Goal: Navigation & Orientation: Find specific page/section

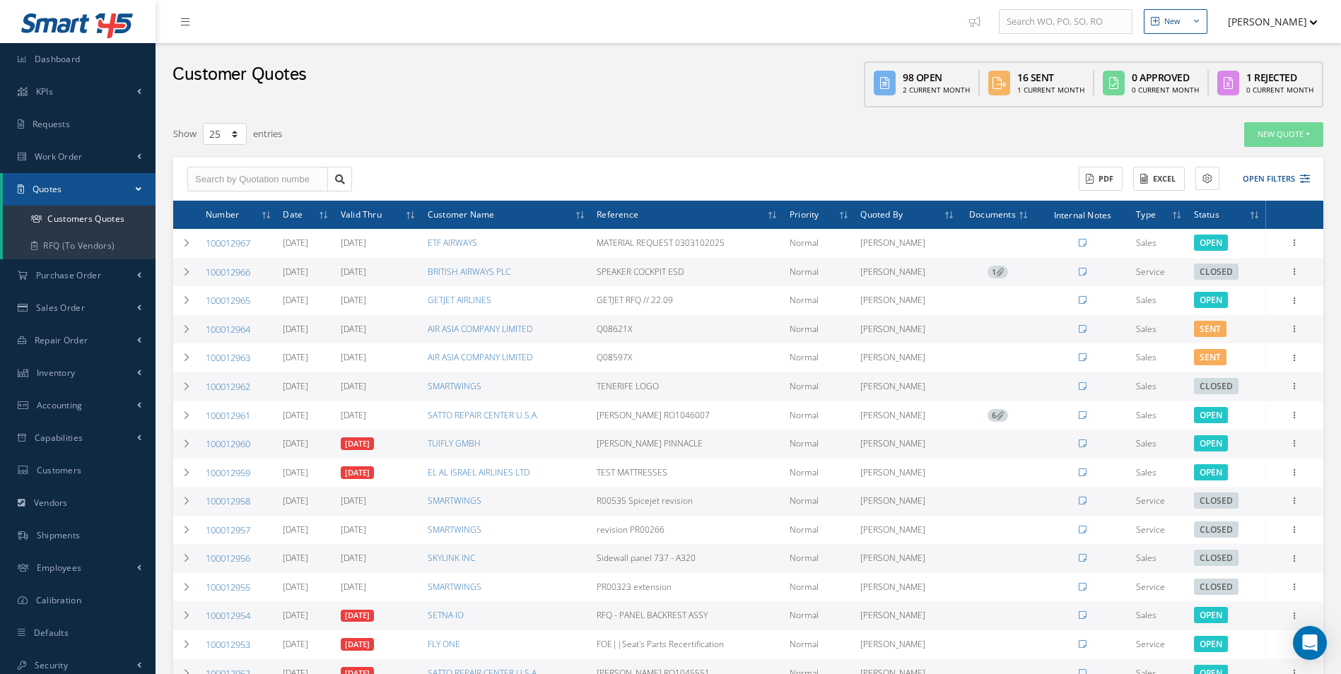
select select "25"
click at [127, 152] on link "Work Order" at bounding box center [77, 157] width 155 height 33
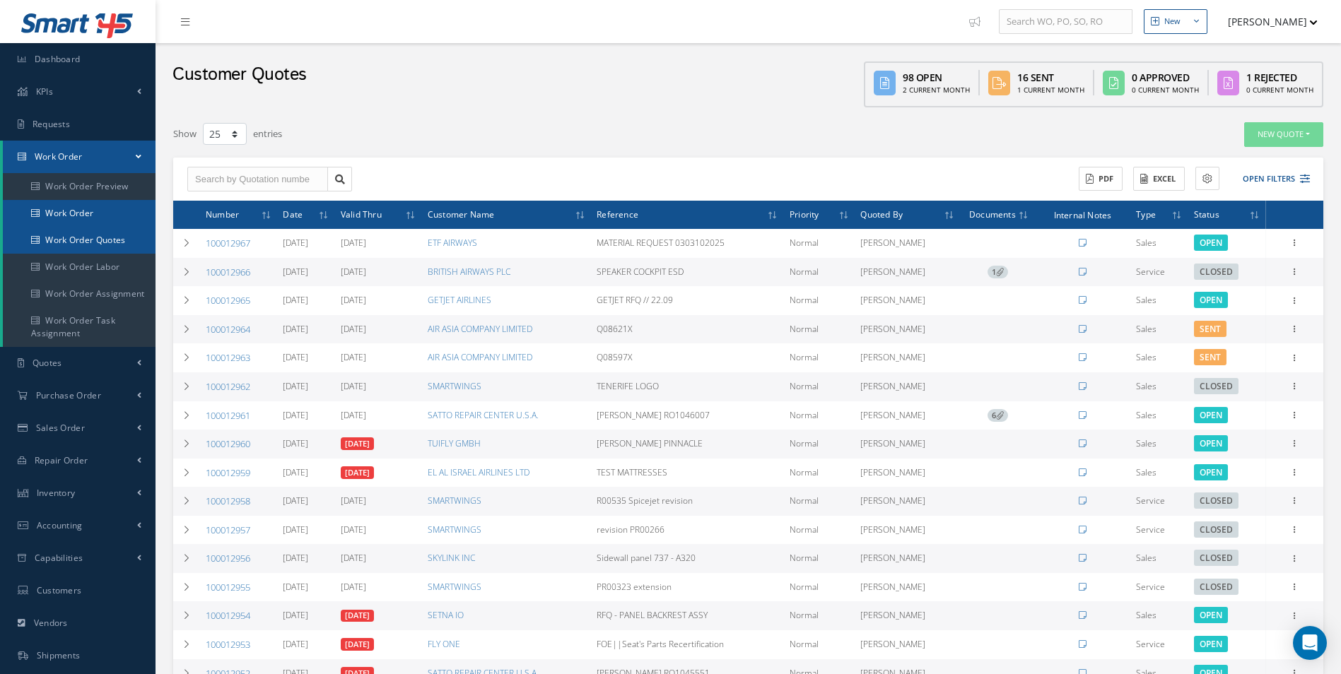
drag, startPoint x: 122, startPoint y: 213, endPoint x: 121, endPoint y: 225, distance: 12.1
click at [121, 225] on link "Work Order" at bounding box center [79, 213] width 153 height 27
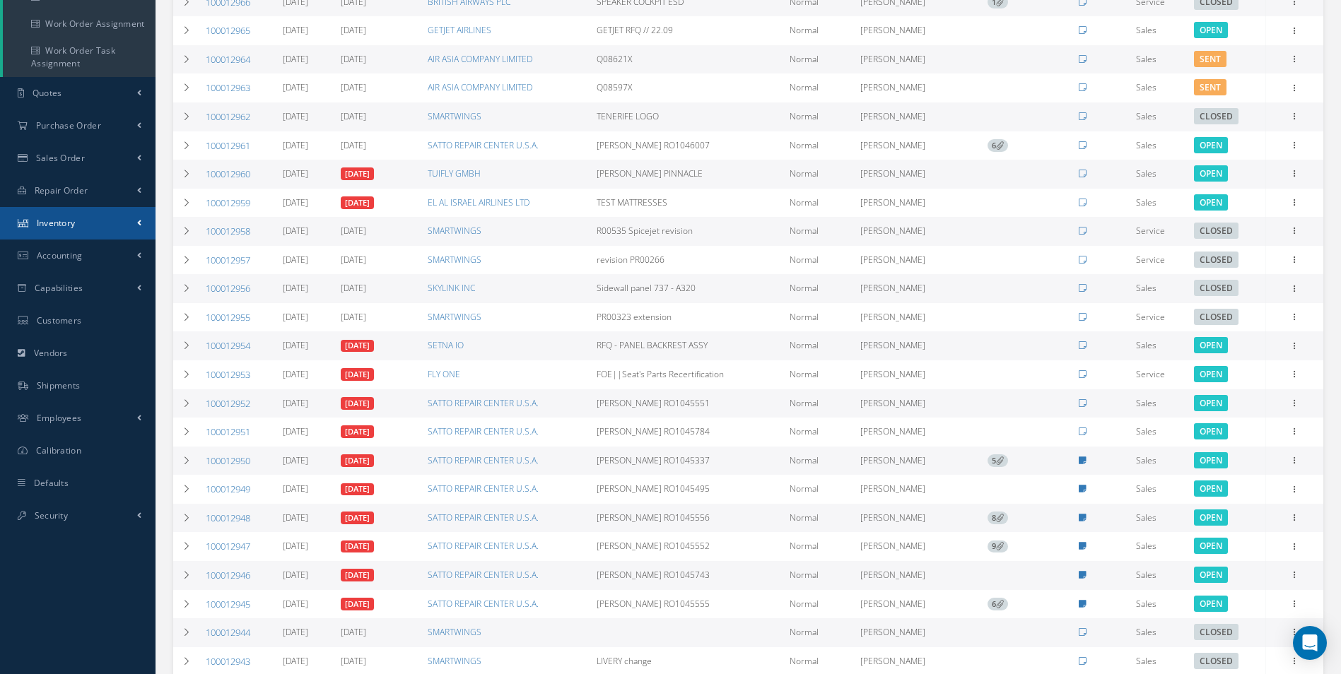
scroll to position [377, 0]
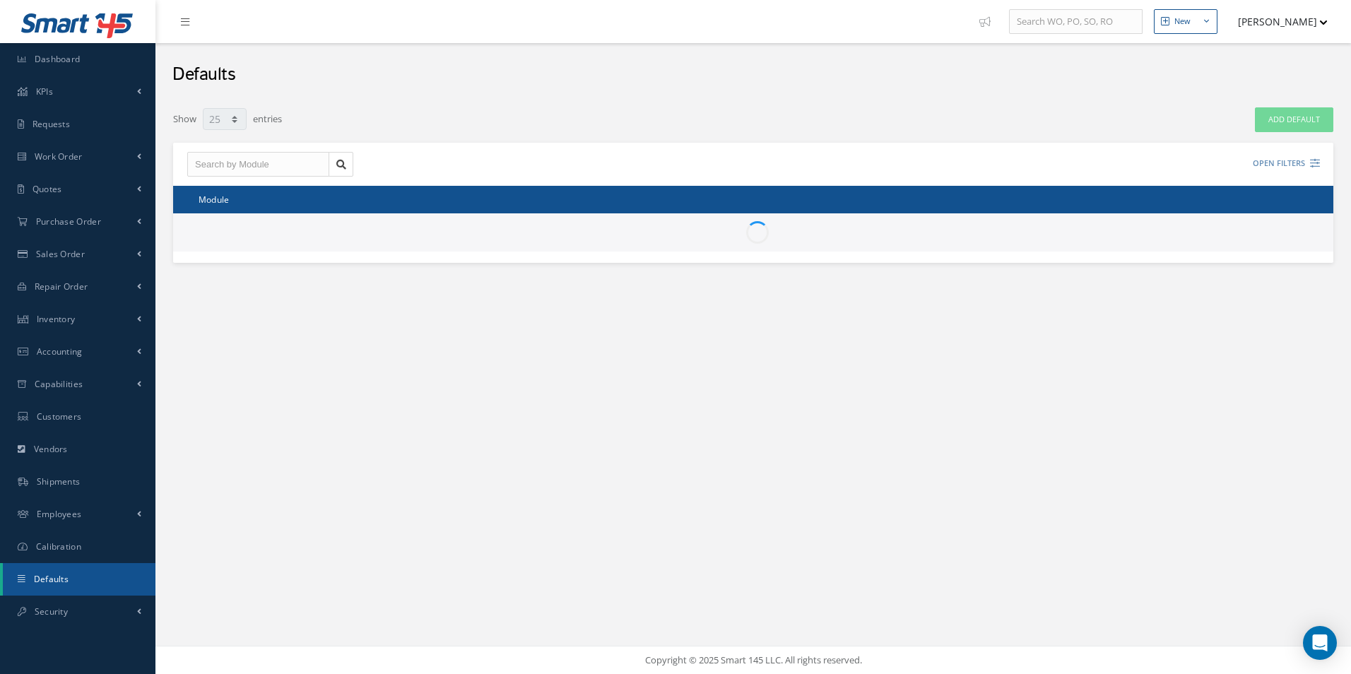
select select "25"
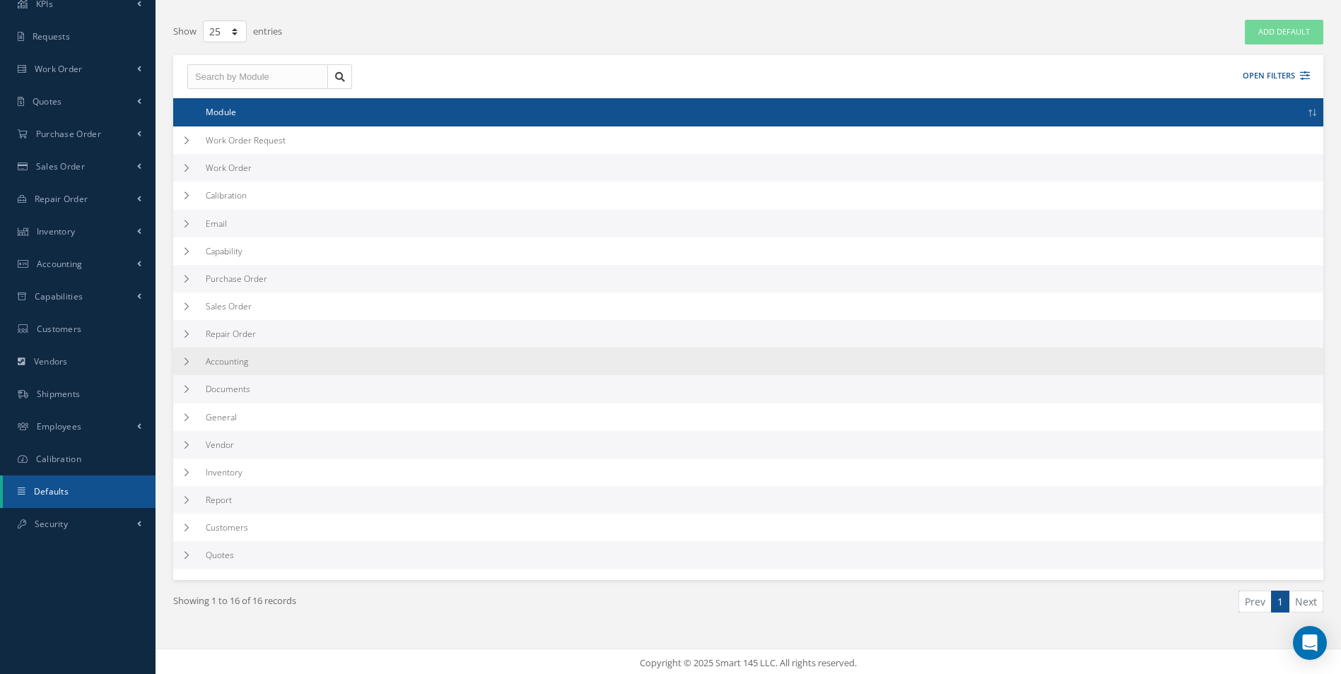
scroll to position [90, 0]
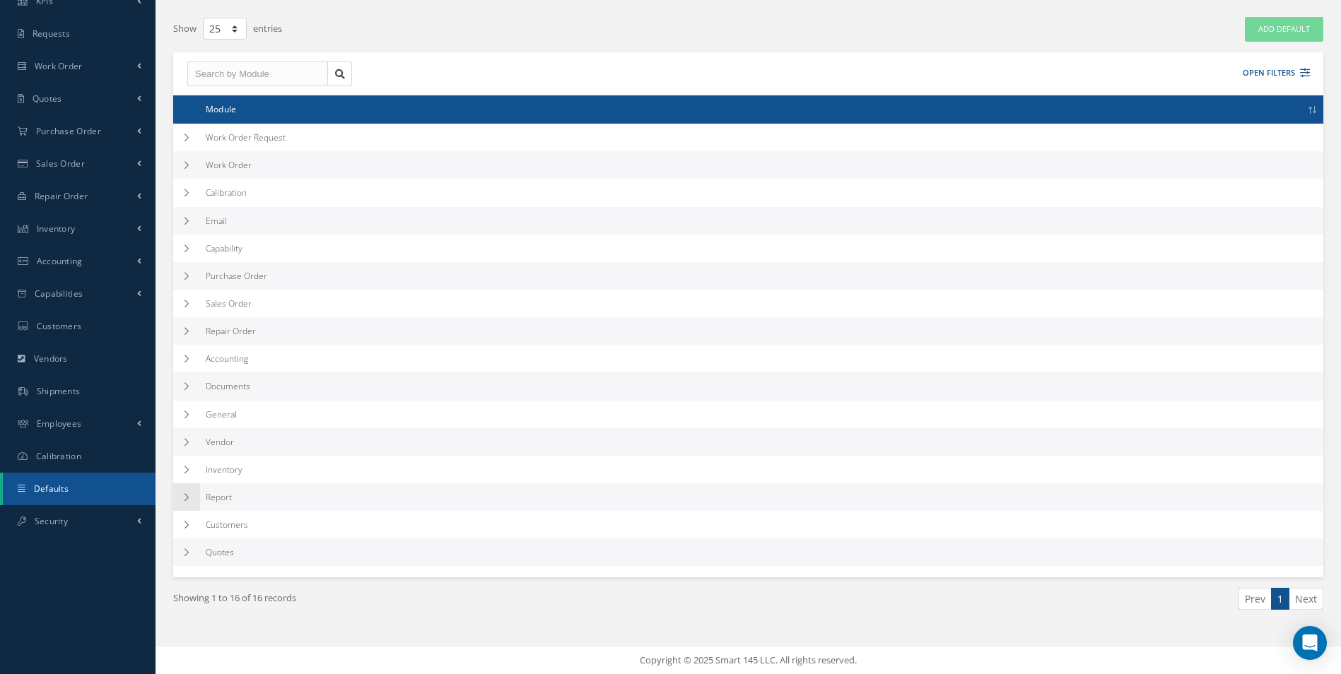
click at [191, 499] on icon at bounding box center [187, 497] width 10 height 8
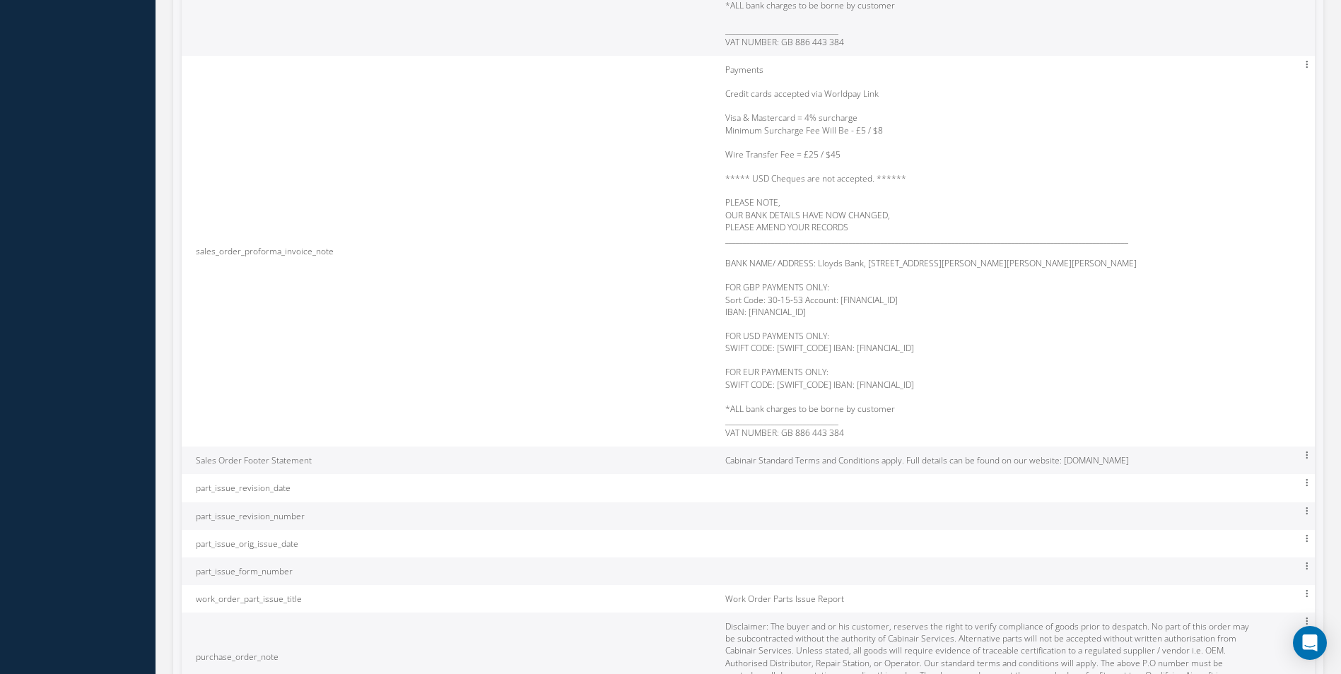
scroll to position [7939, 0]
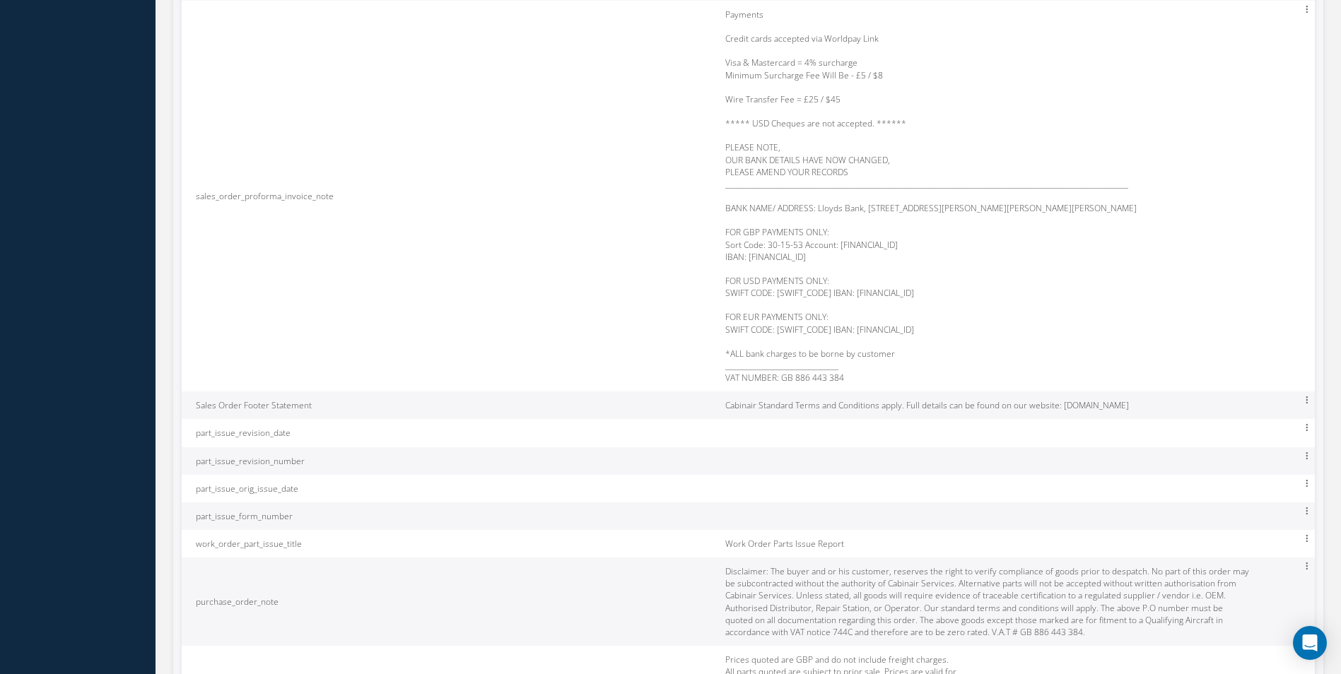
copy tr "Cabinair Standard Terms and Conditions apply. Full details can be found on our …"
drag, startPoint x: 1206, startPoint y: 421, endPoint x: 705, endPoint y: 434, distance: 501.3
click at [705, 419] on tr "Sales Order Footer Statement Cabinair Standard Terms and Conditions apply. Full…" at bounding box center [748, 406] width 1133 height 28
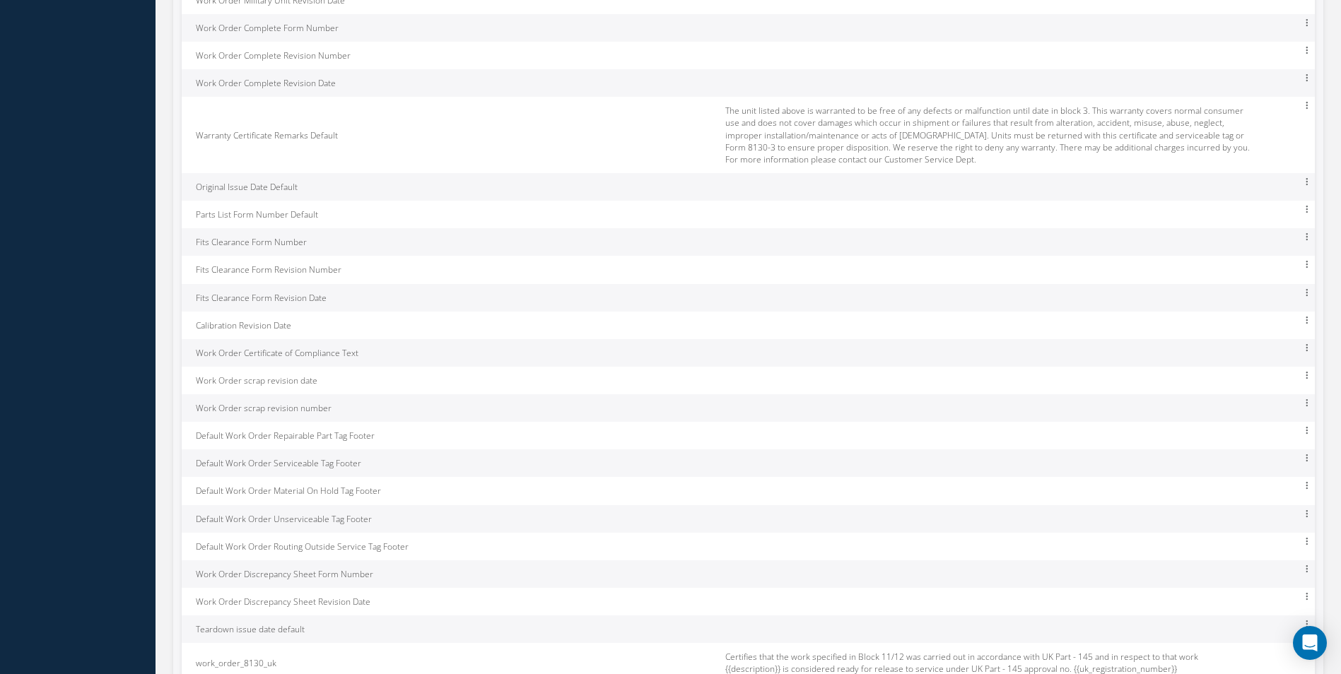
scroll to position [0, 0]
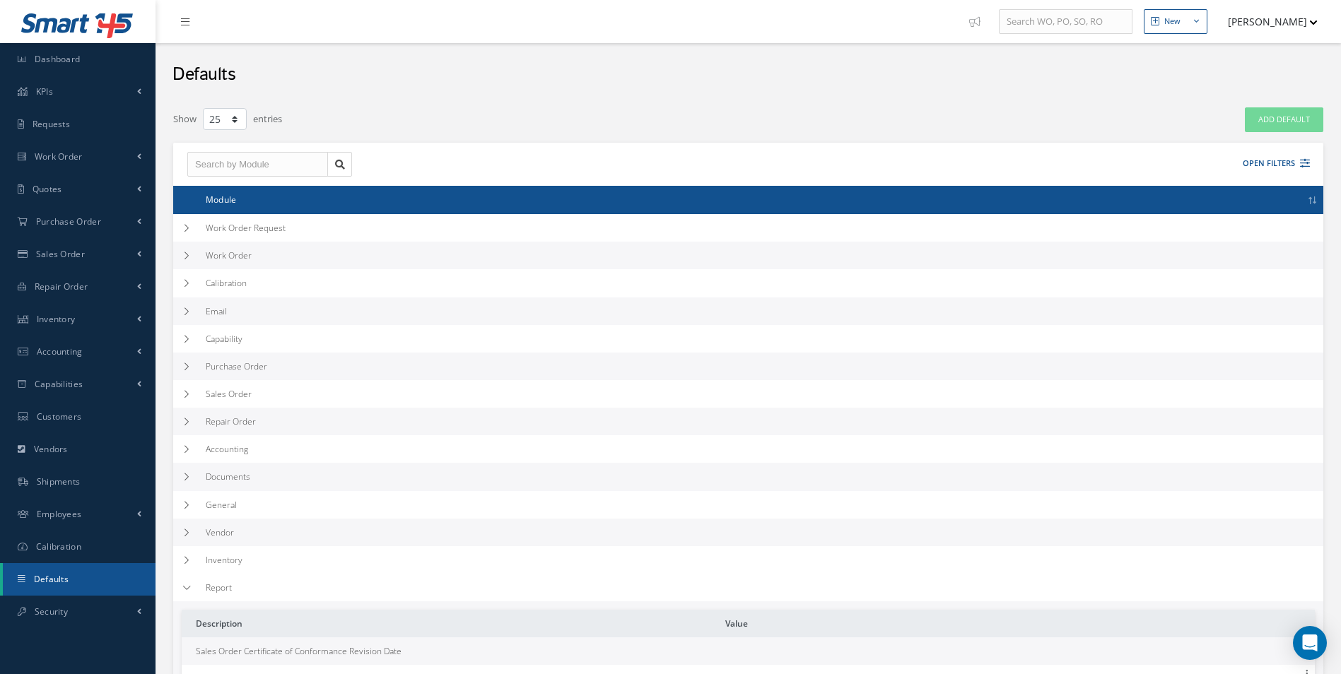
click at [1289, 78] on div "Defaults" at bounding box center [747, 71] width 1185 height 57
click at [119, 478] on link "Shipments" at bounding box center [77, 482] width 155 height 33
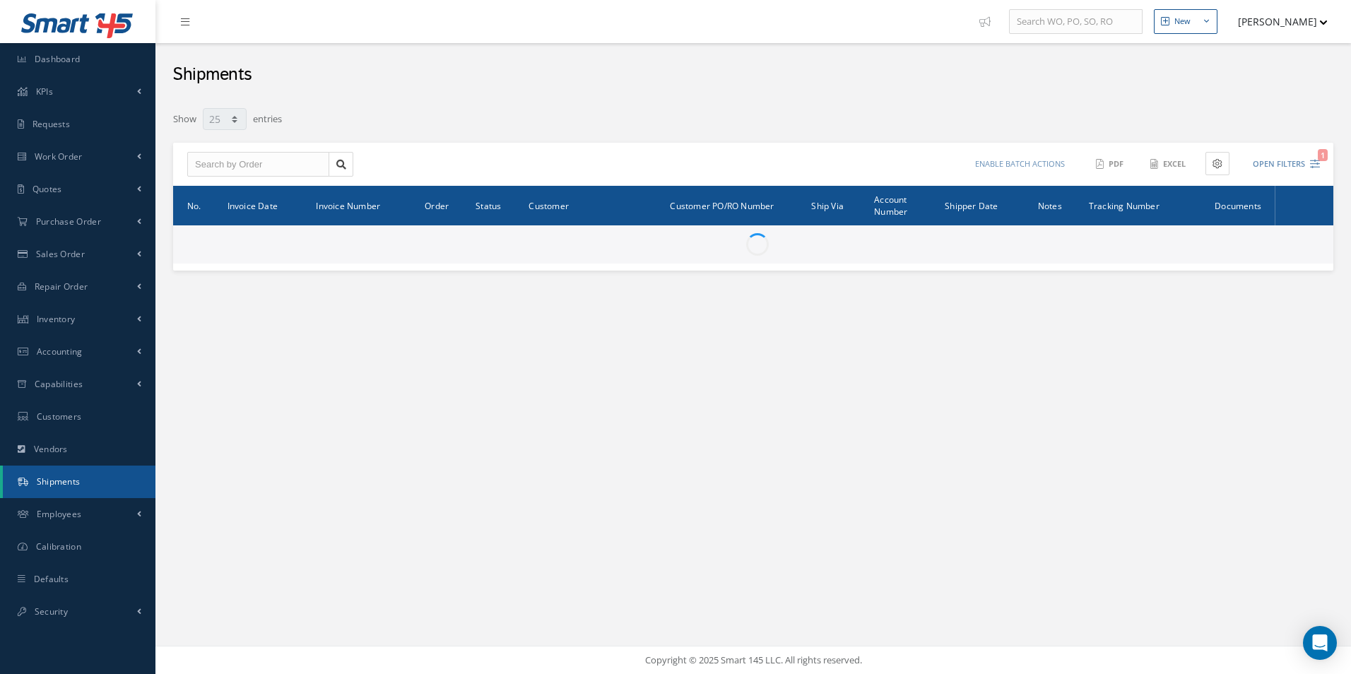
select select "25"
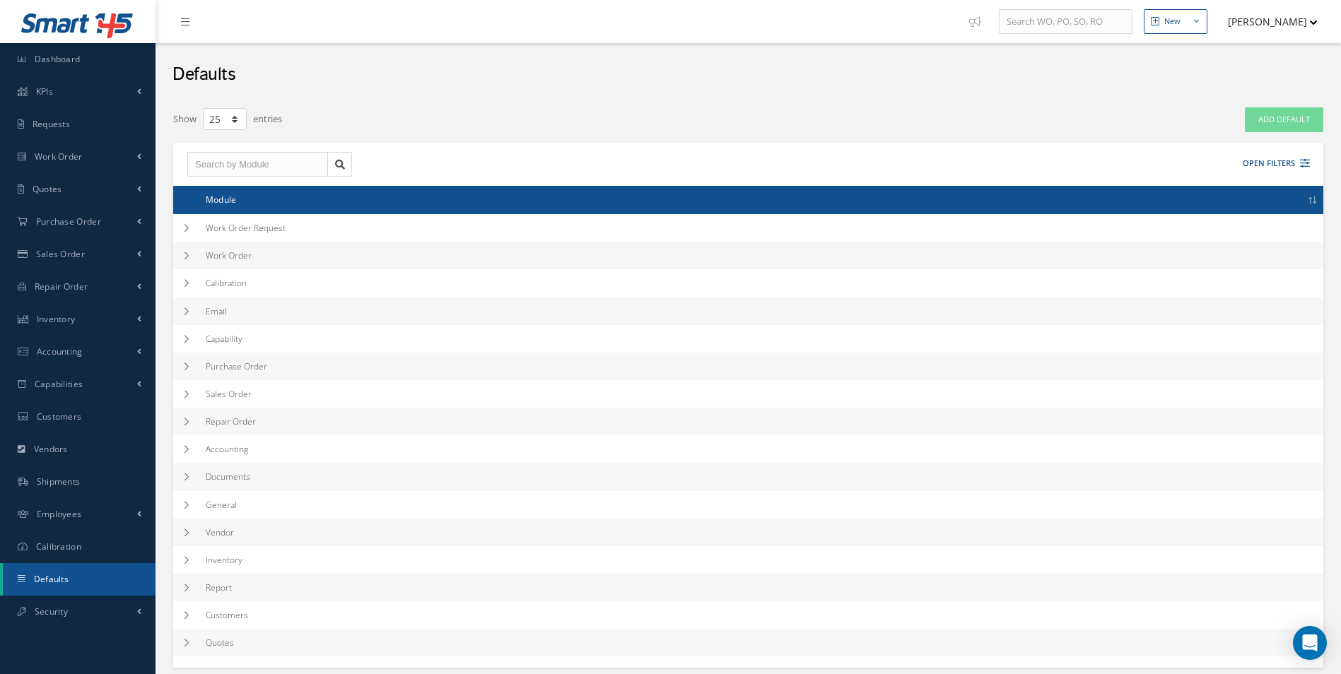
select select "25"
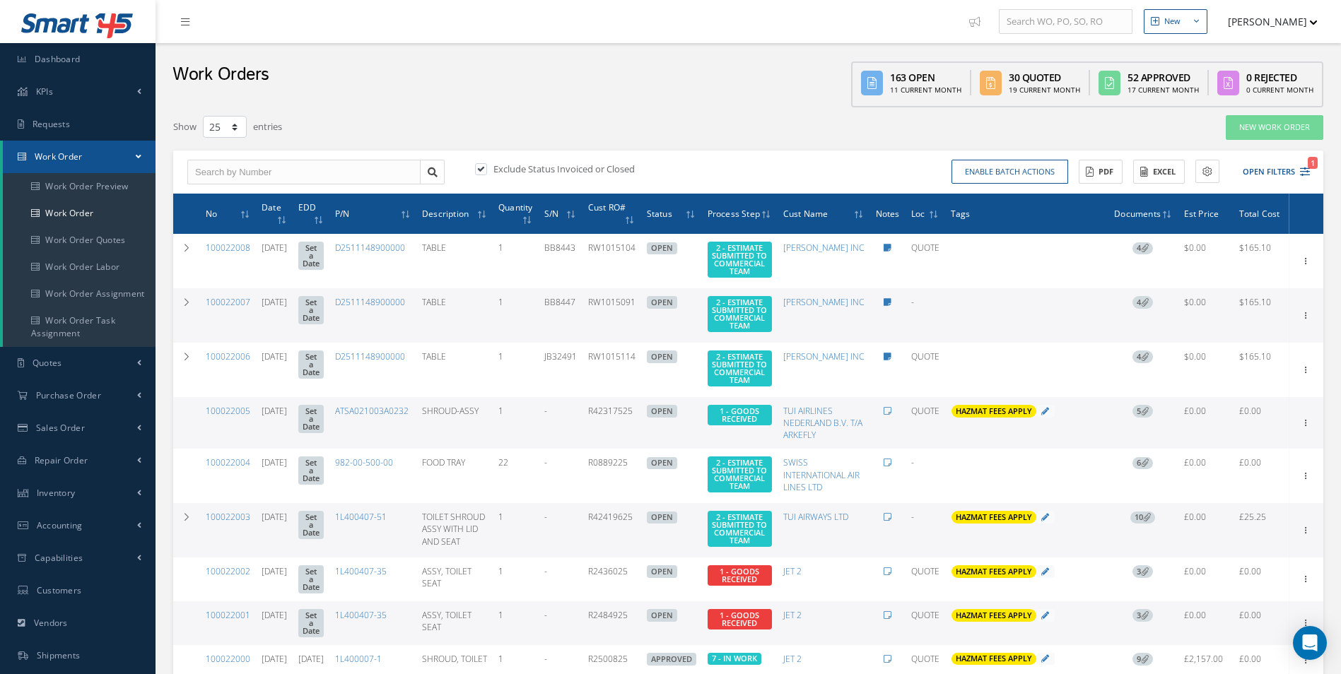
select select "25"
